Goal: Transaction & Acquisition: Download file/media

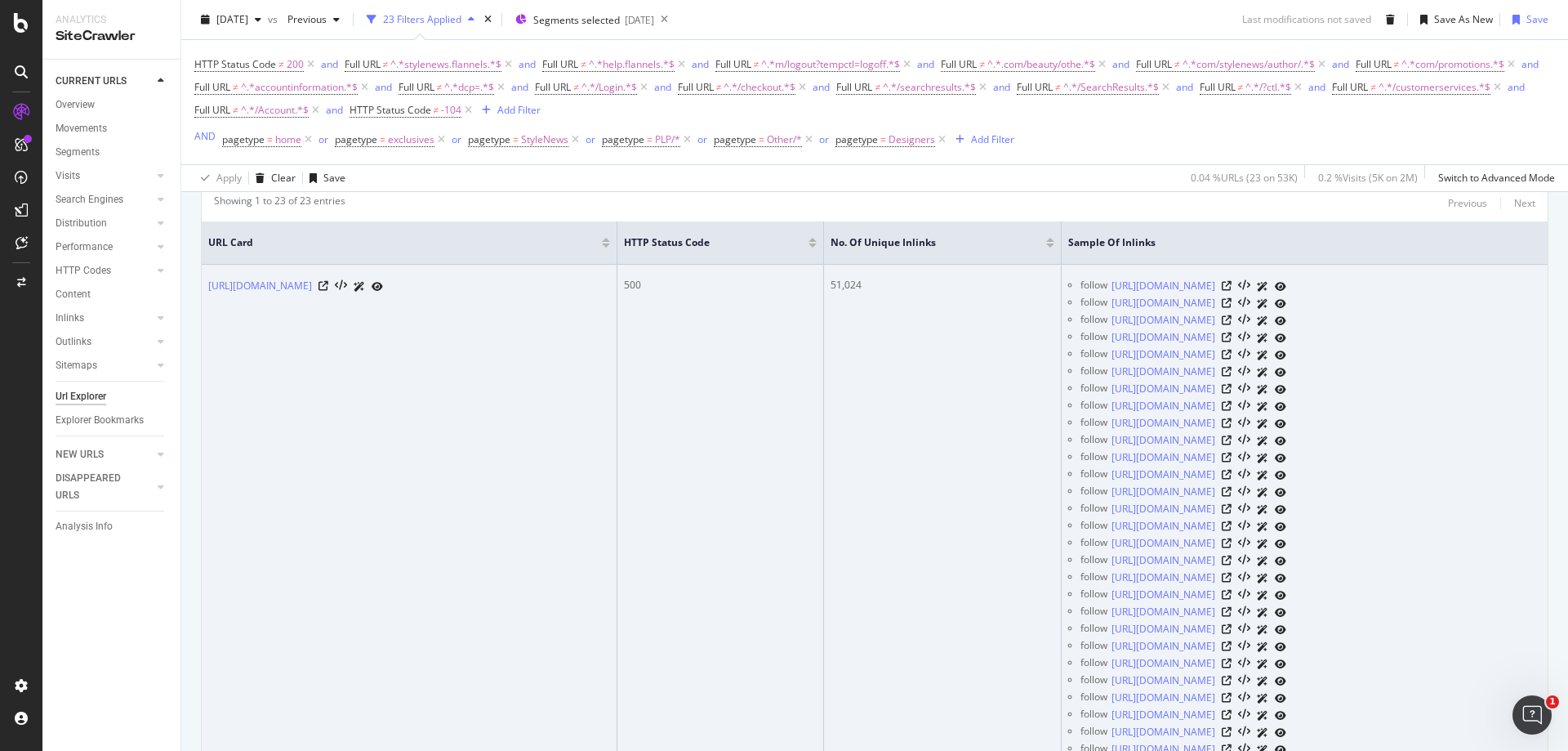
scroll to position [327, 0]
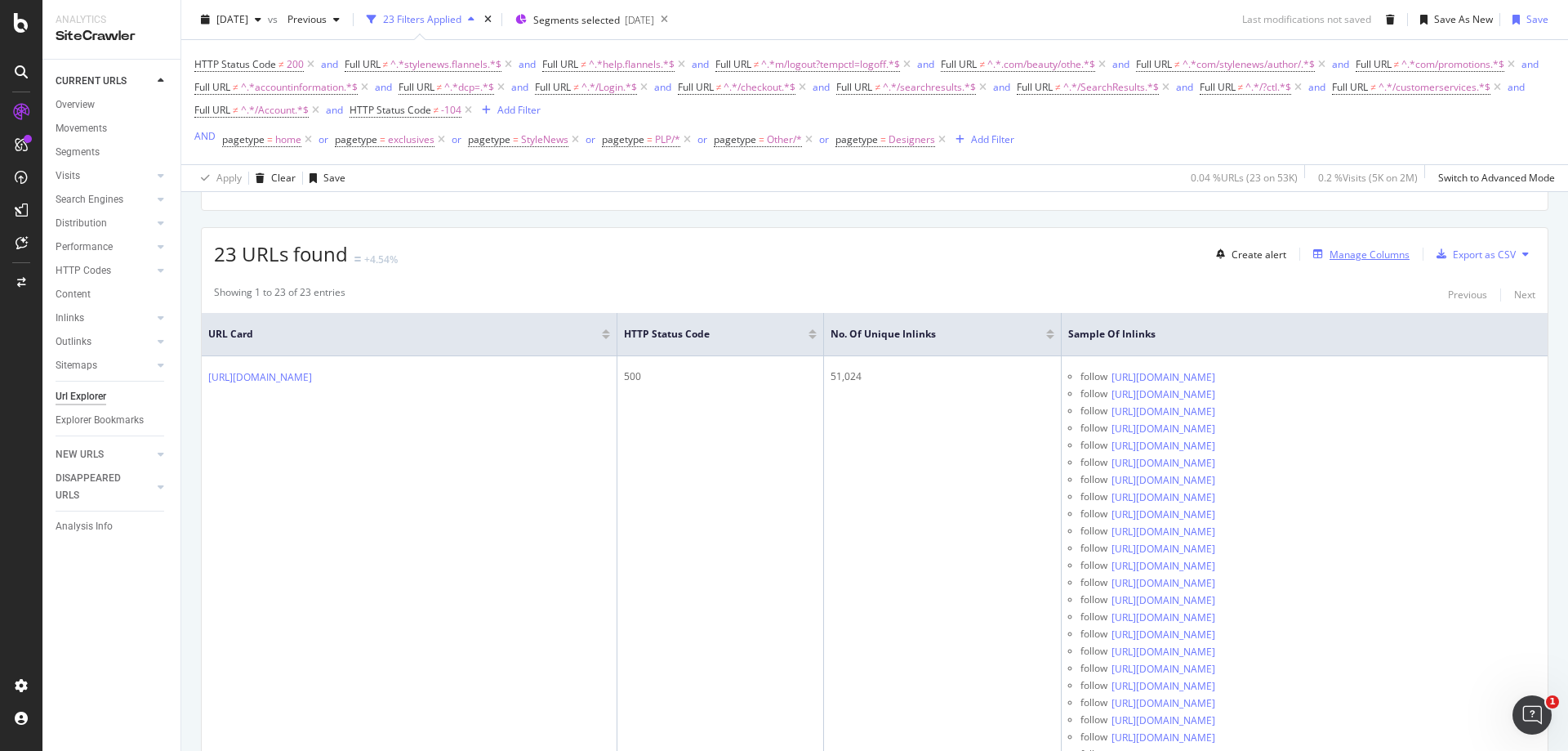
click at [1371, 258] on div "Manage Columns" at bounding box center [1369, 255] width 80 height 14
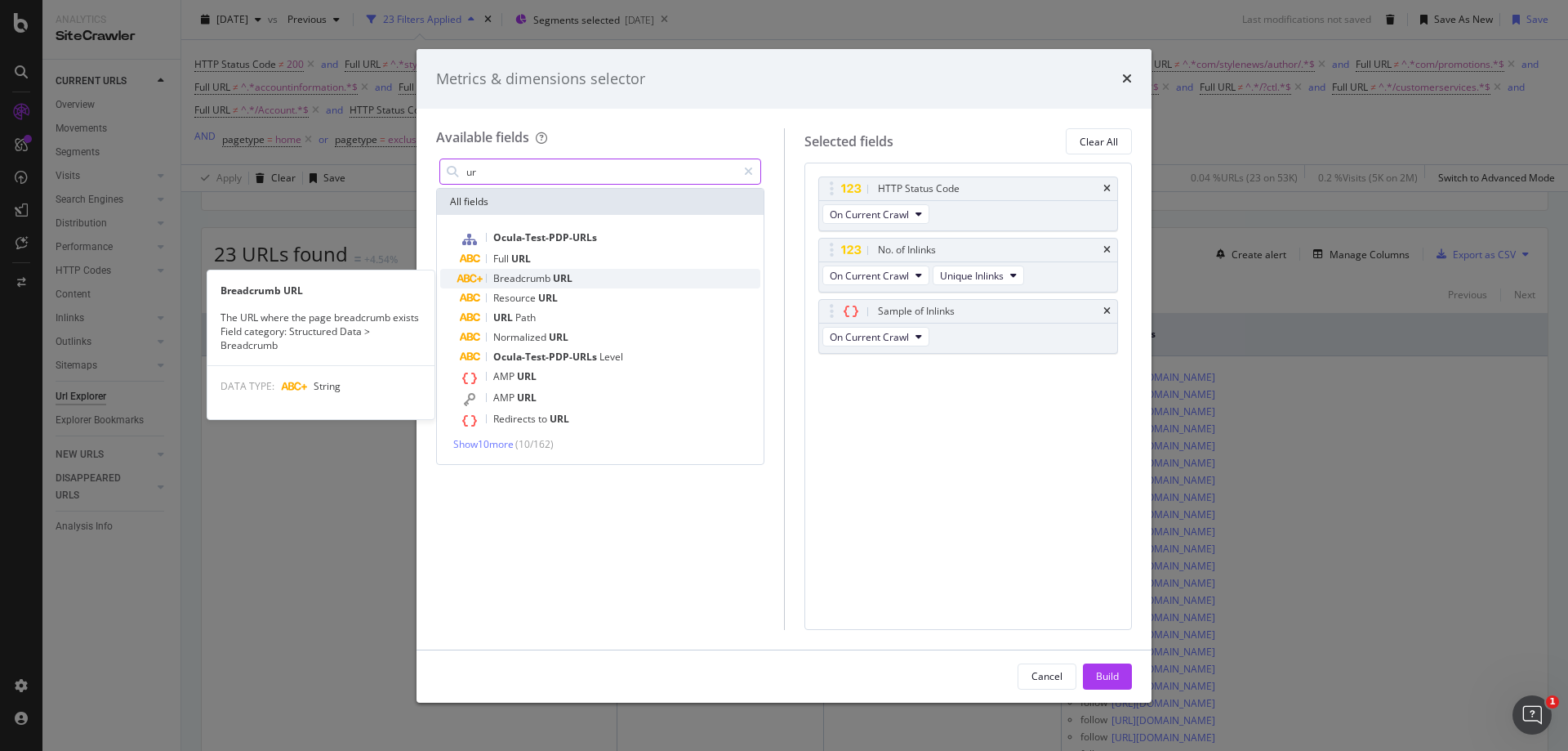
type input "u"
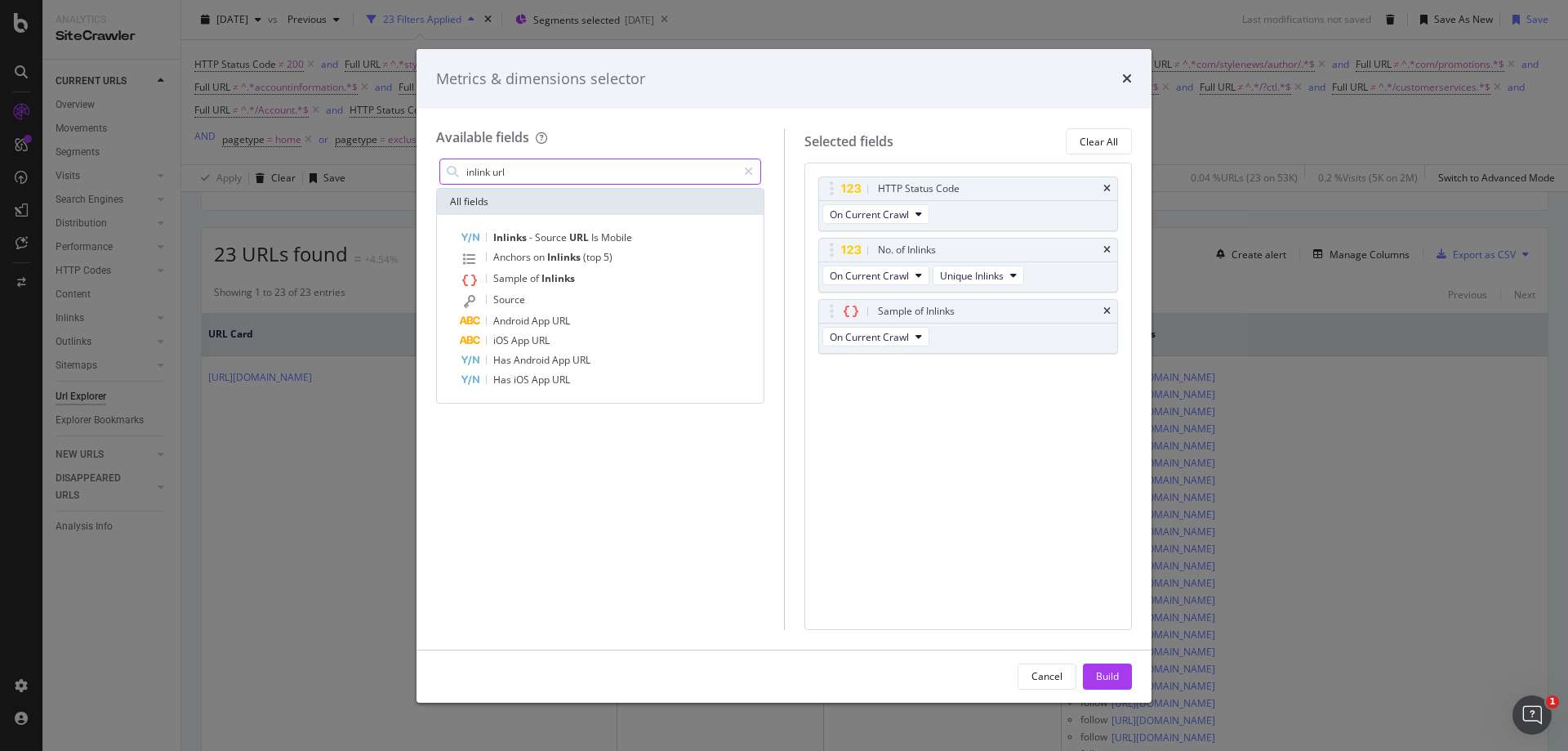
type input "inlink url"
click at [1119, 78] on div "Metrics & dimensions selector" at bounding box center [784, 79] width 696 height 21
click at [1120, 78] on div "Metrics & dimensions selector" at bounding box center [784, 79] width 696 height 21
click at [1128, 78] on icon "times" at bounding box center [1127, 78] width 10 height 13
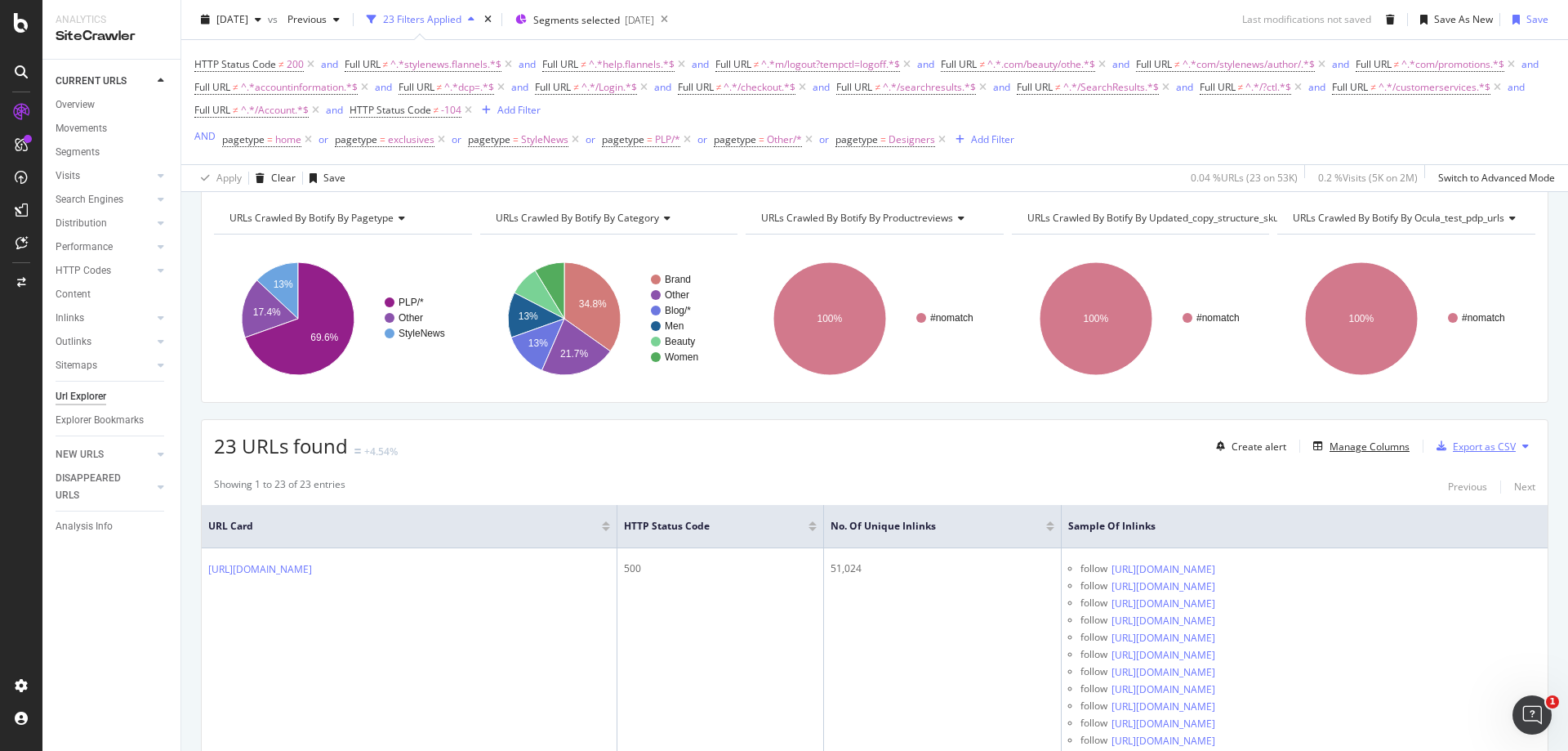
scroll to position [163, 0]
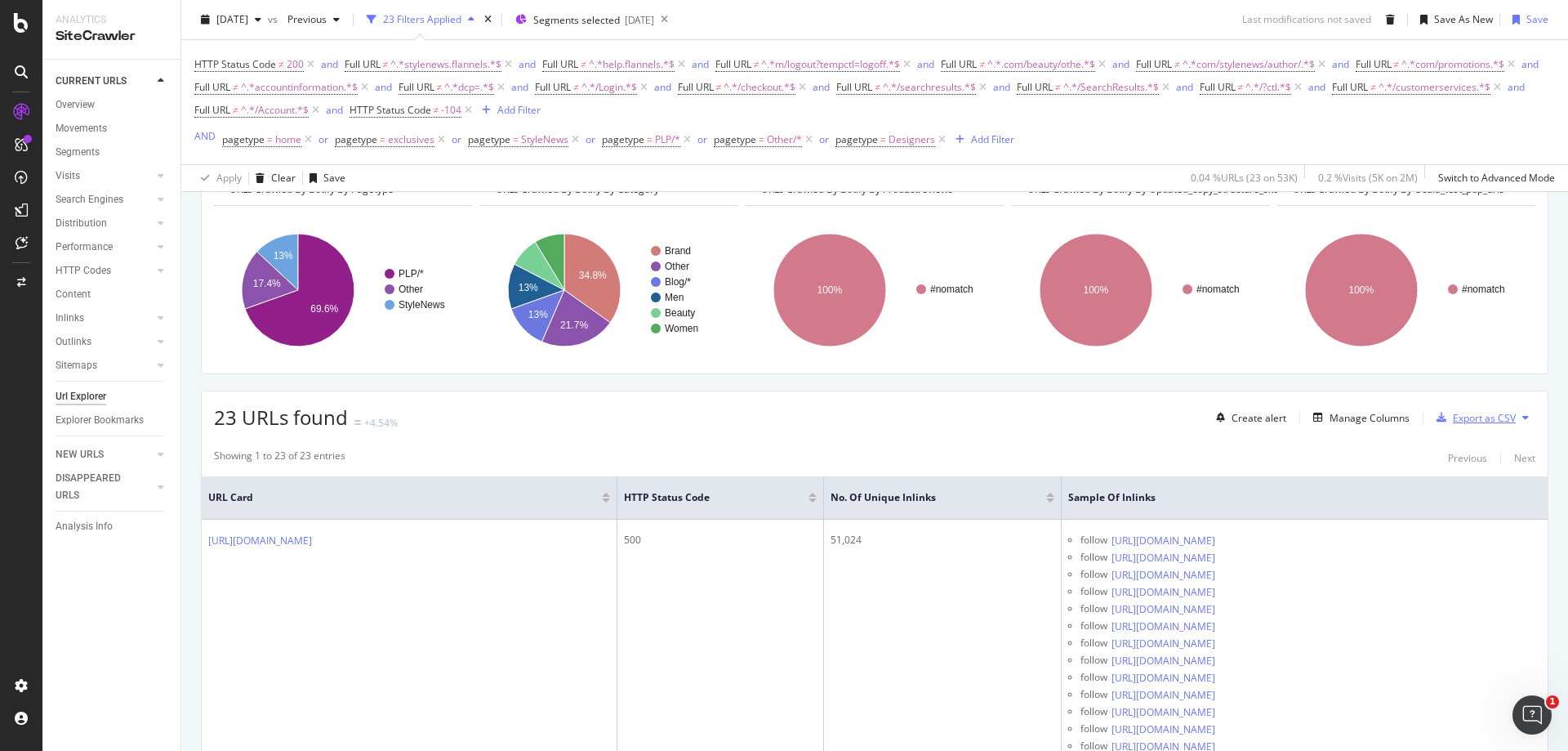
click at [1489, 420] on div "Export as CSV" at bounding box center [1483, 418] width 63 height 14
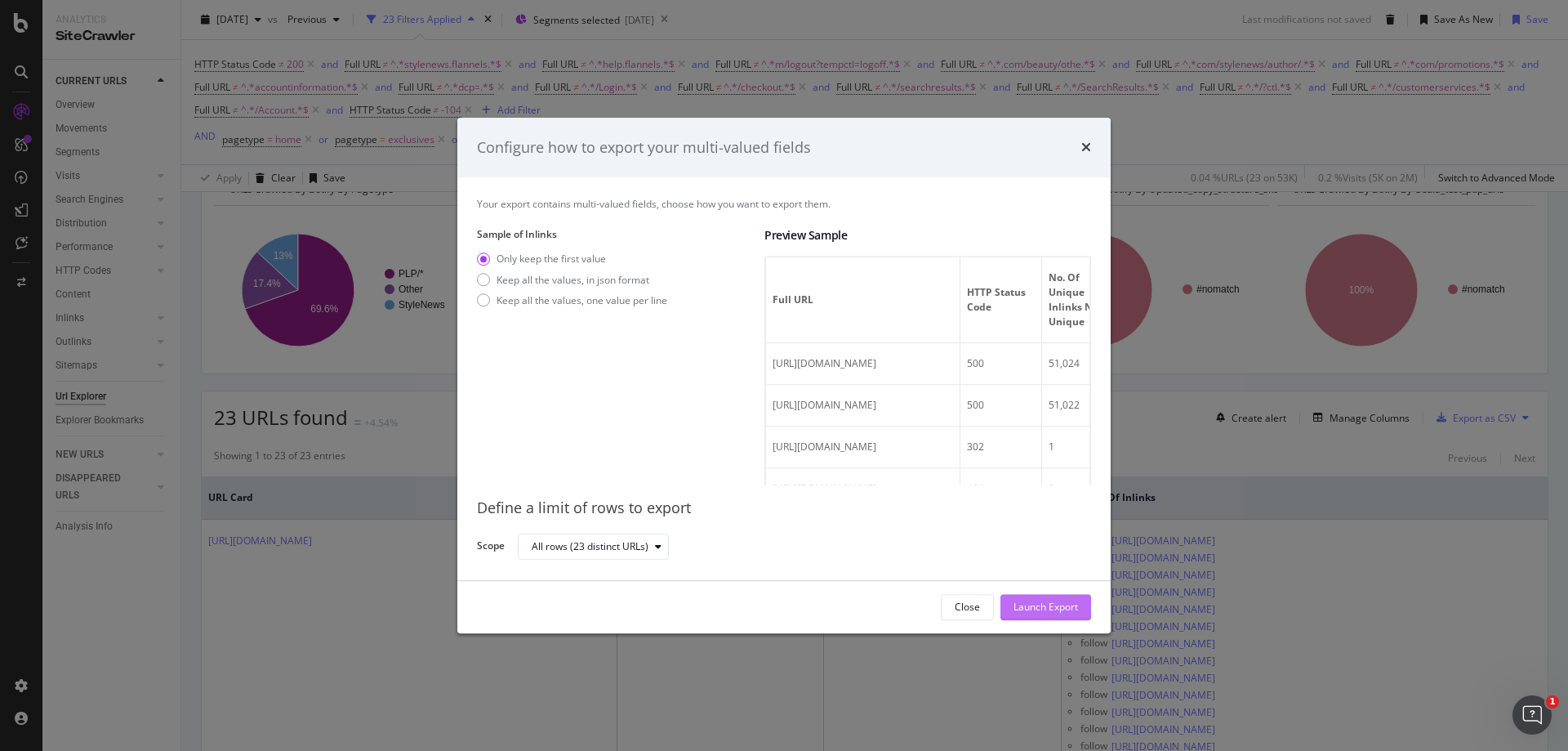
click at [1024, 605] on div "Launch Export" at bounding box center [1046, 607] width 64 height 14
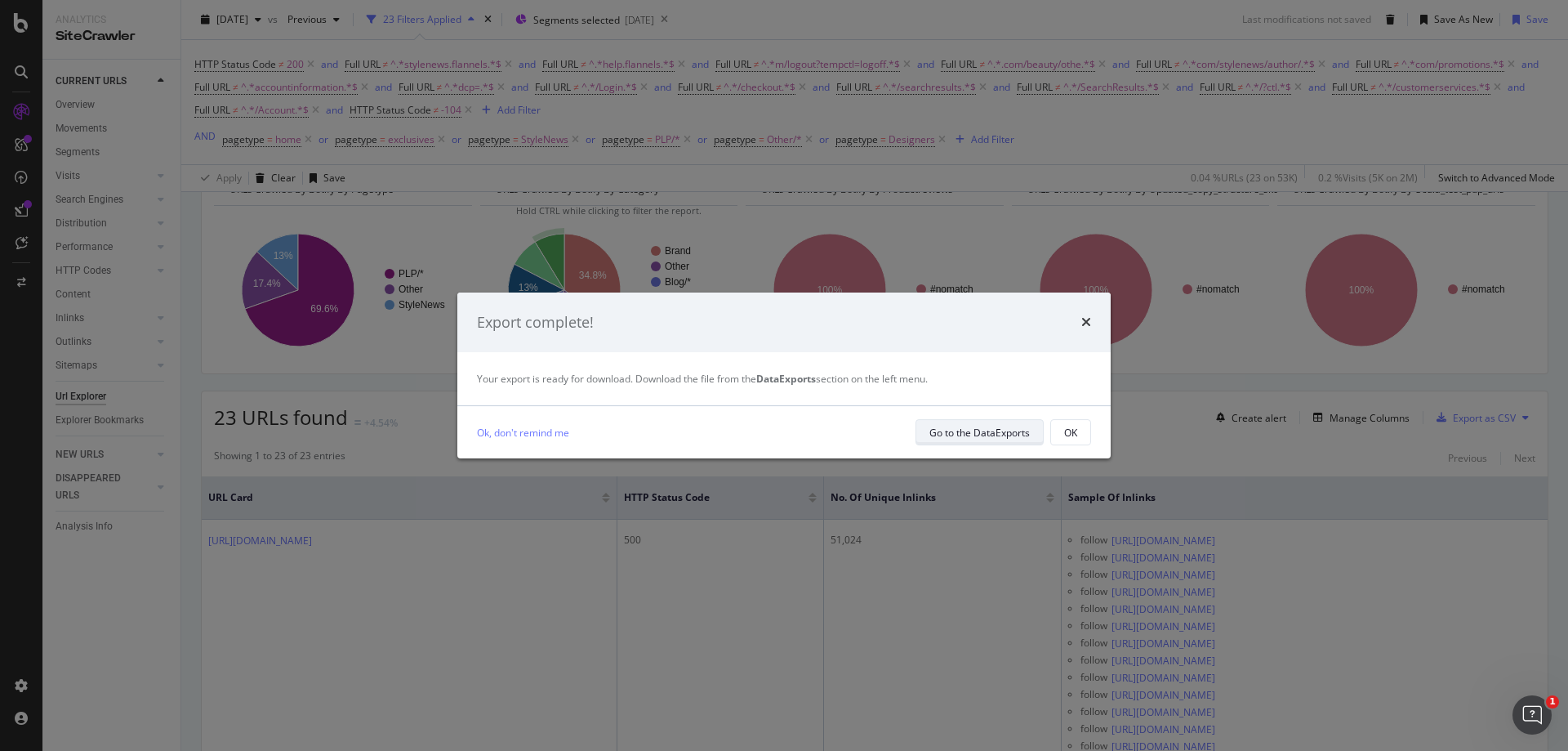
click at [991, 440] on div "Go to the DataExports" at bounding box center [980, 432] width 100 height 23
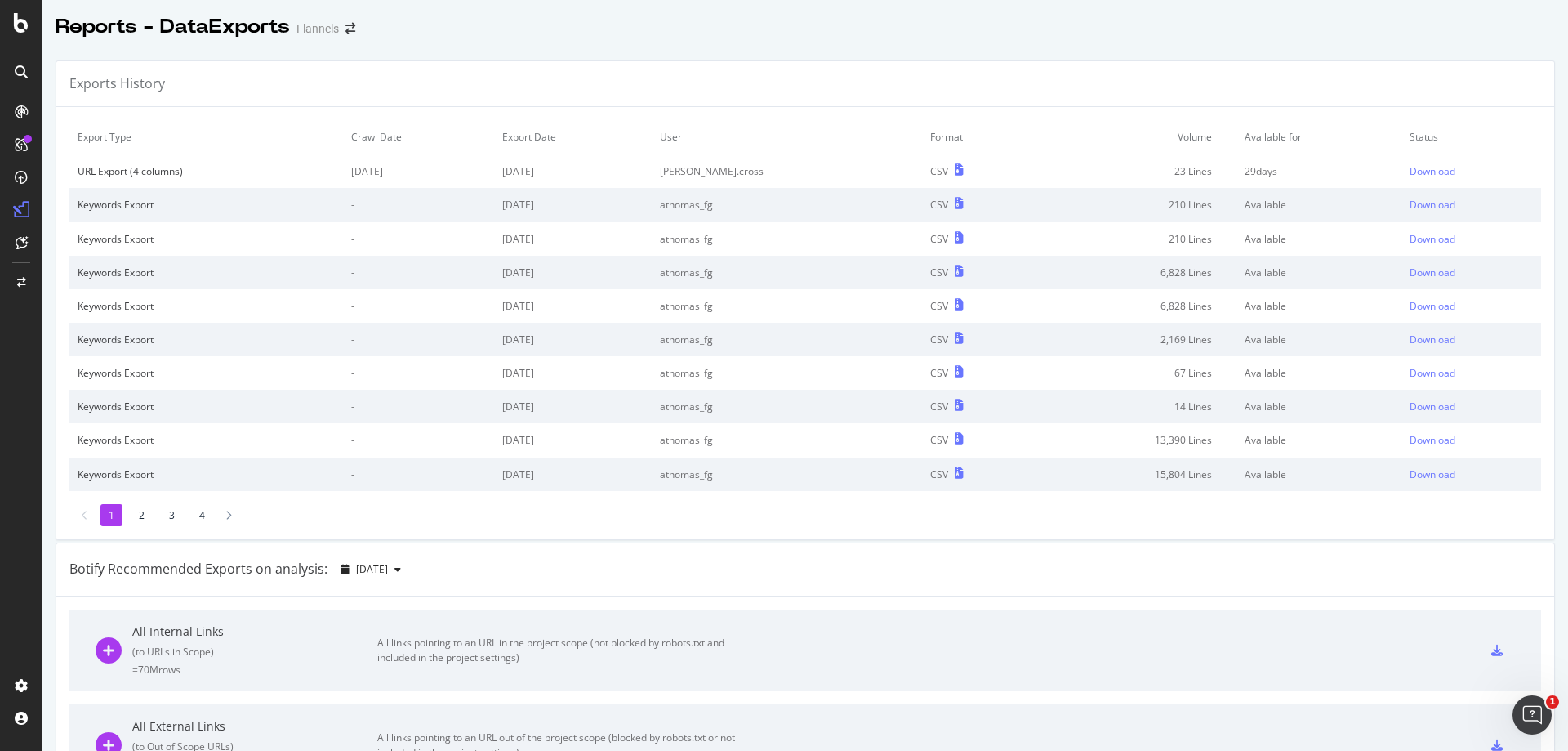
click at [1406, 161] on td "Download" at bounding box center [1471, 171] width 140 height 34
click at [1409, 169] on div "Download" at bounding box center [1432, 171] width 46 height 14
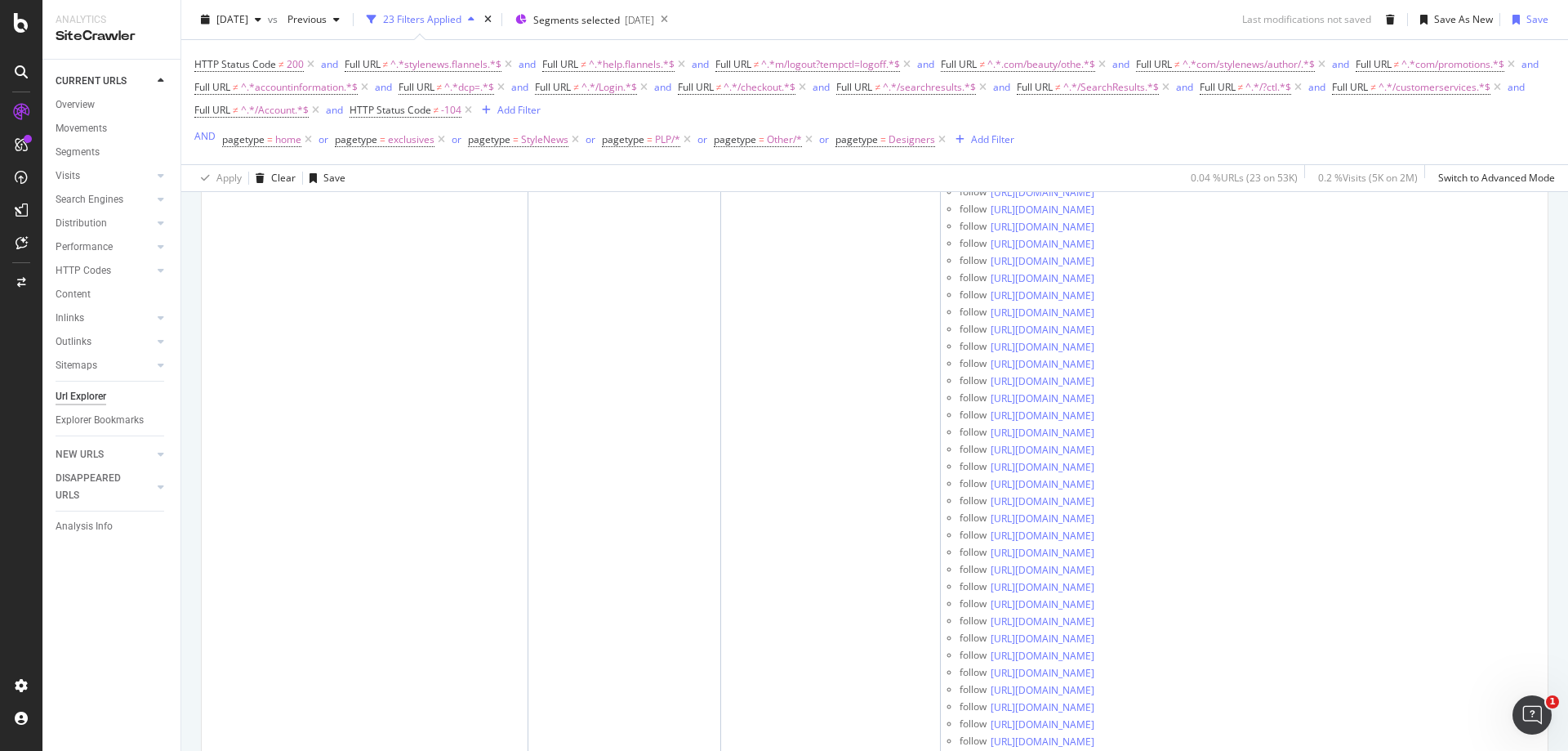
scroll to position [5534, 0]
